Goal: Task Accomplishment & Management: Complete application form

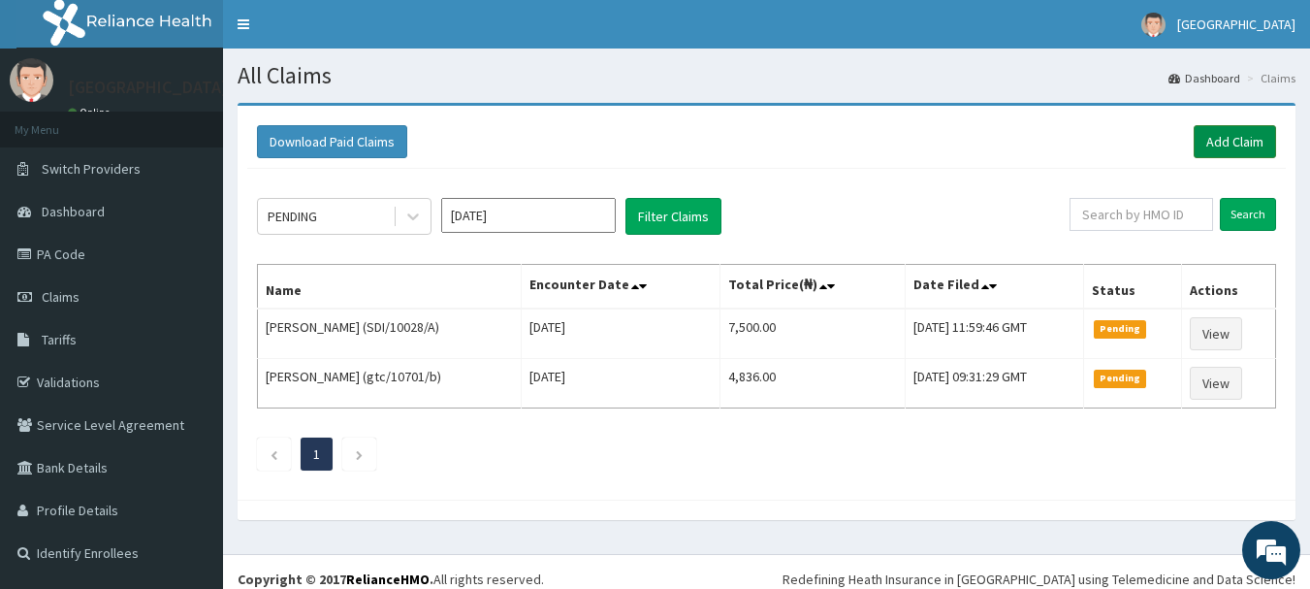
click at [1234, 142] on link "Add Claim" at bounding box center [1235, 141] width 82 height 33
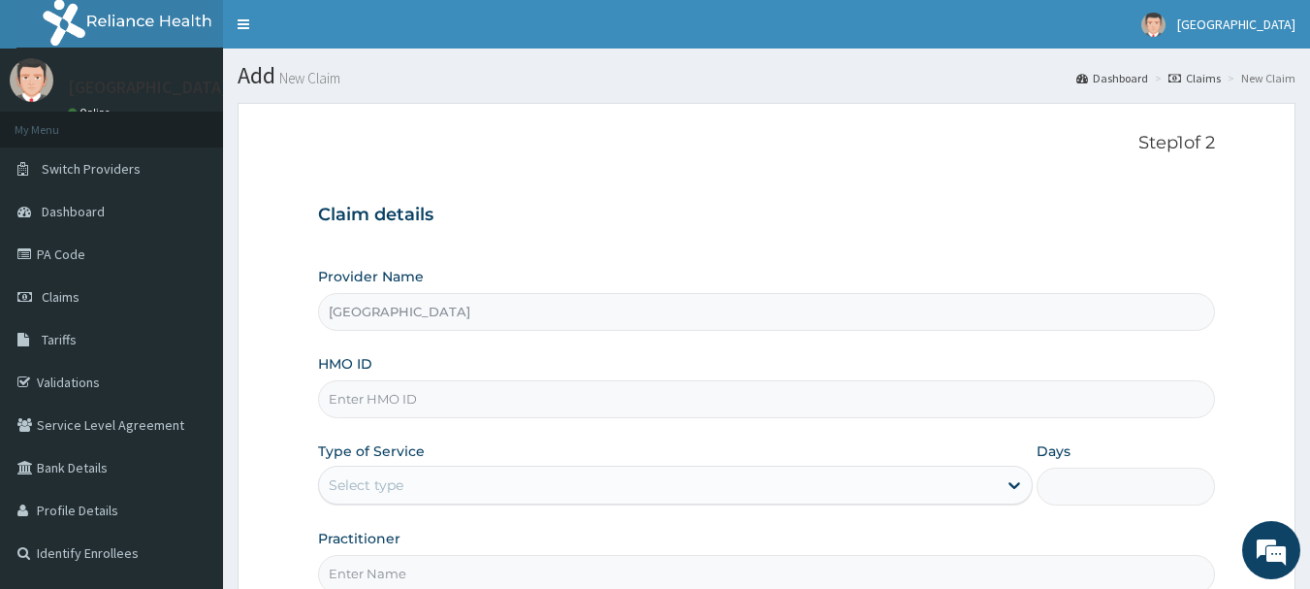
click at [641, 403] on input "HMO ID" at bounding box center [767, 399] width 898 height 38
type input "sdi/101"
click at [148, 373] on link "Validations" at bounding box center [111, 382] width 223 height 43
